Goal: Task Accomplishment & Management: Complete application form

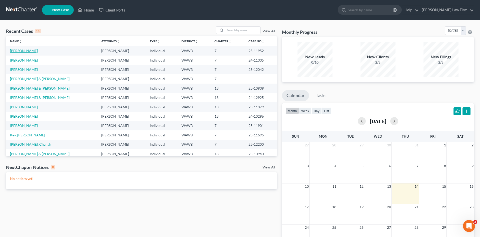
click at [17, 52] on link "[PERSON_NAME]" at bounding box center [24, 51] width 28 height 4
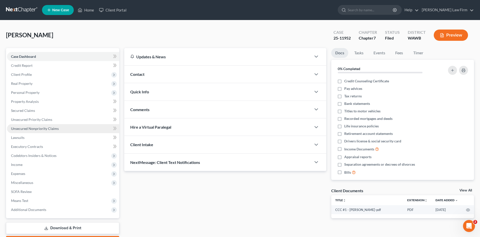
click at [25, 128] on span "Unsecured Nonpriority Claims" at bounding box center [35, 128] width 48 height 4
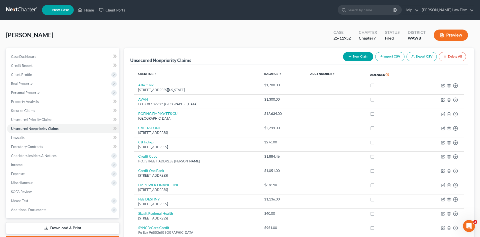
click at [355, 58] on button "New Claim" at bounding box center [358, 56] width 30 height 9
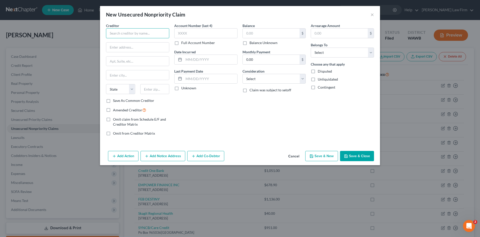
click at [139, 36] on input "text" at bounding box center [137, 33] width 63 height 10
click at [125, 44] on div "Harborstone Credit Union" at bounding box center [136, 42] width 52 height 5
type input "Harborstone Credit Union"
type input "PO Box 4207"
type input "Tacoma"
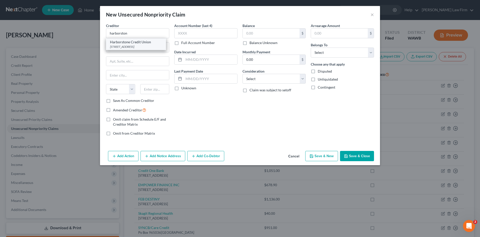
select select "50"
type input "98438"
drag, startPoint x: 155, startPoint y: 33, endPoint x: 84, endPoint y: 36, distance: 71.3
click at [106, 36] on input "Harborstone Credit Union" at bounding box center [137, 33] width 63 height 10
drag, startPoint x: 147, startPoint y: 50, endPoint x: 49, endPoint y: 41, distance: 98.4
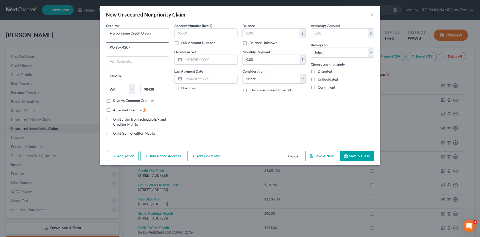
click at [106, 43] on input "PO Box 4207" at bounding box center [137, 48] width 63 height 10
drag, startPoint x: 160, startPoint y: 87, endPoint x: 129, endPoint y: 87, distance: 31.5
click at [140, 87] on input "98438" at bounding box center [154, 89] width 29 height 10
